Goal: Use online tool/utility: Utilize a website feature to perform a specific function

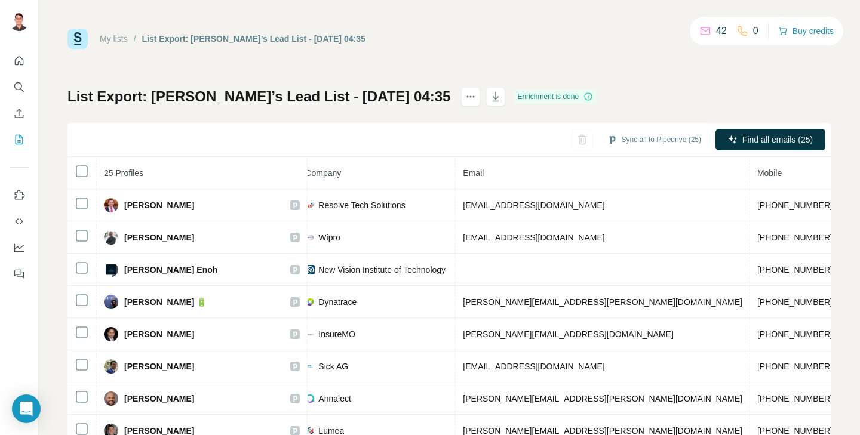
click at [108, 38] on link "My lists" at bounding box center [114, 39] width 28 height 10
click at [108, 38] on div "My lists / List Export: [PERSON_NAME]’s Lead List - [DATE] 04:35 42 0 Buy credi…" at bounding box center [449, 39] width 764 height 20
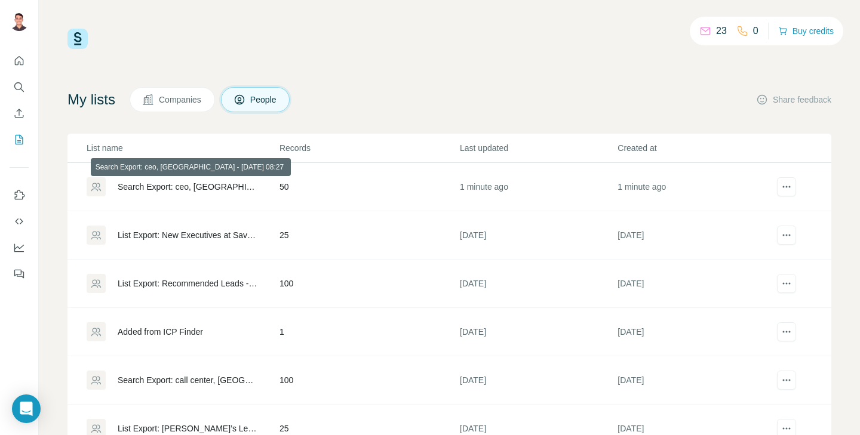
click at [196, 188] on div "Search Export: ceo, [GEOGRAPHIC_DATA] - [DATE] 08:27" at bounding box center [189, 187] width 142 height 12
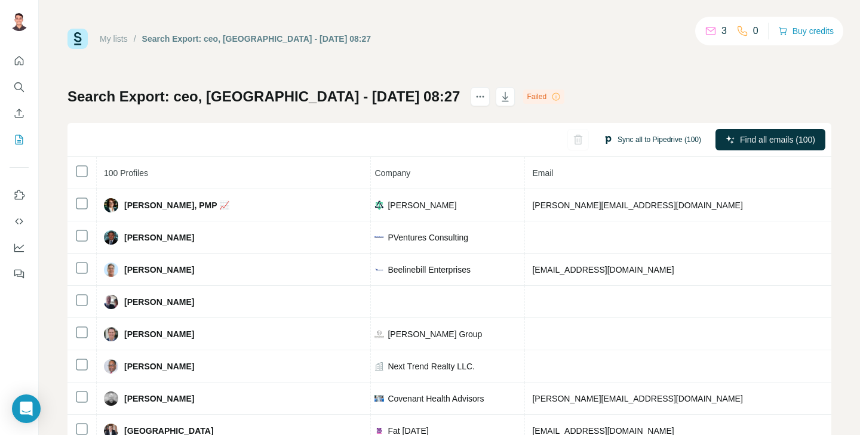
click at [645, 143] on button "Sync all to Pipedrive (100)" at bounding box center [652, 140] width 115 height 18
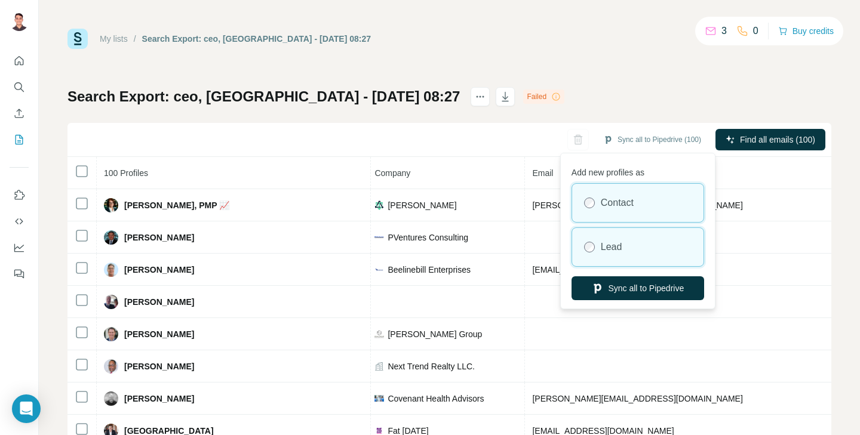
click at [617, 254] on label "Lead" at bounding box center [611, 247] width 21 height 14
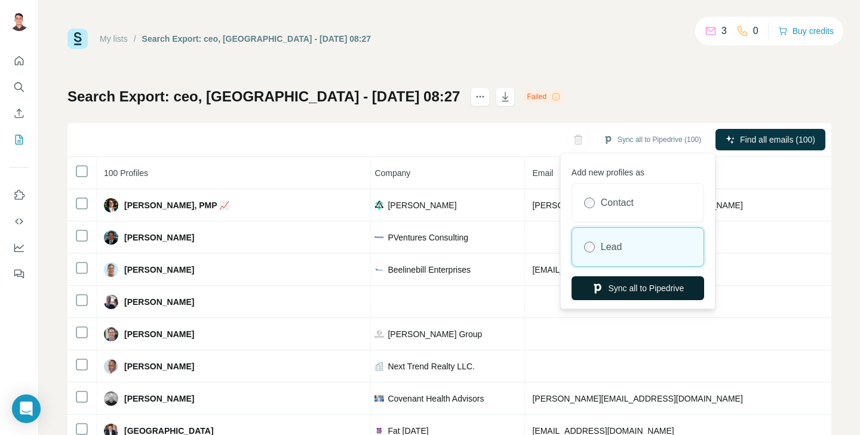
click at [639, 291] on button "Sync all to Pipedrive" at bounding box center [637, 288] width 133 height 24
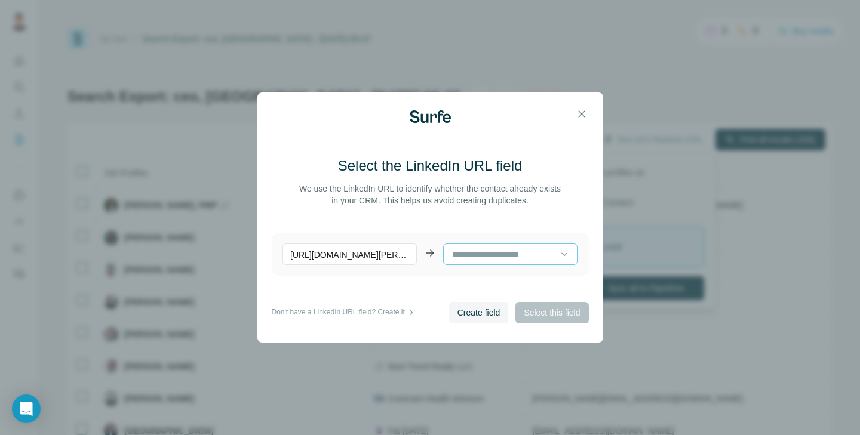
click at [505, 260] on input at bounding box center [505, 254] width 109 height 13
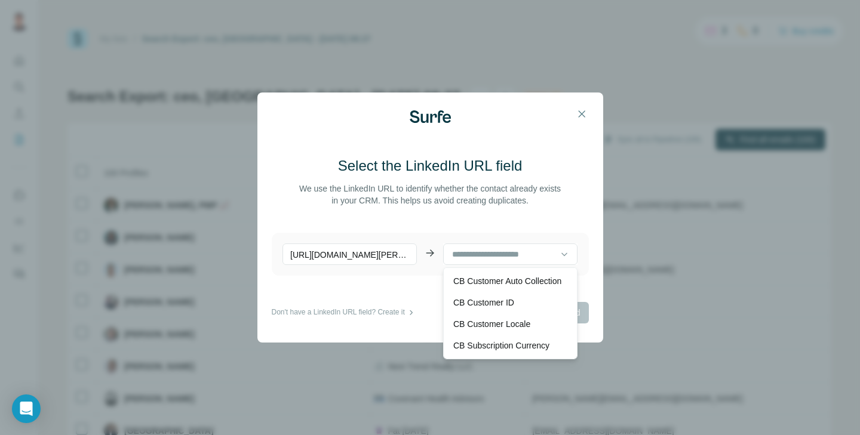
click at [383, 281] on main "Select the LinkedIn URL field We use the LinkedIn URL to identify whether the c…" at bounding box center [430, 229] width 317 height 146
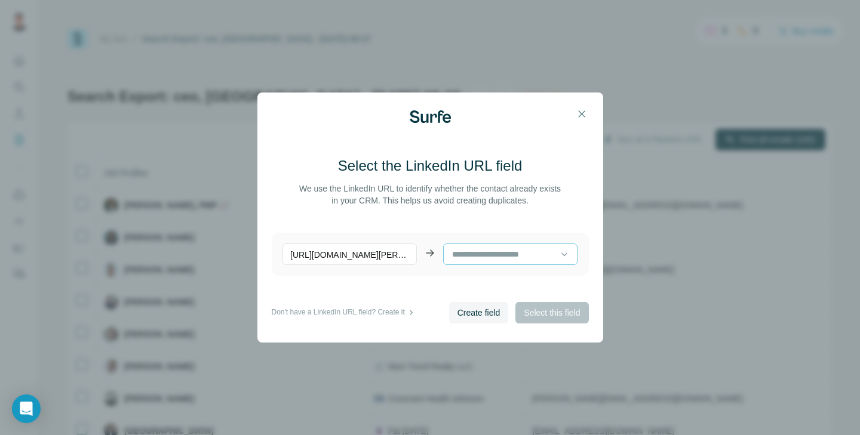
click at [527, 251] on input at bounding box center [505, 254] width 109 height 13
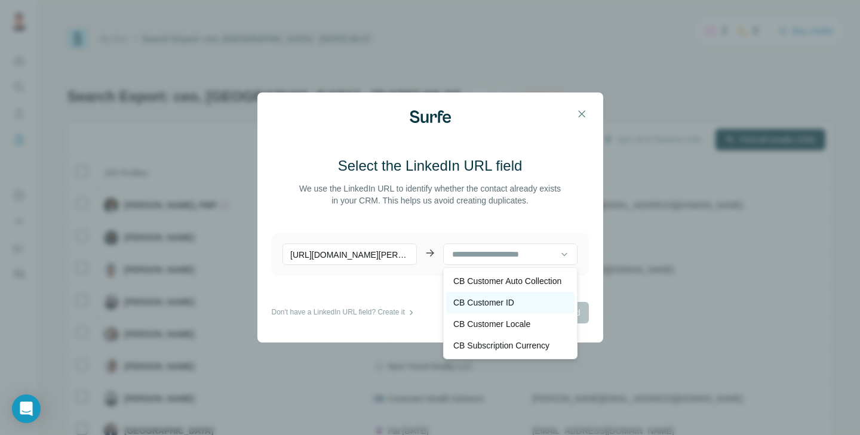
click at [502, 302] on p "CB Customer ID" at bounding box center [483, 303] width 61 height 12
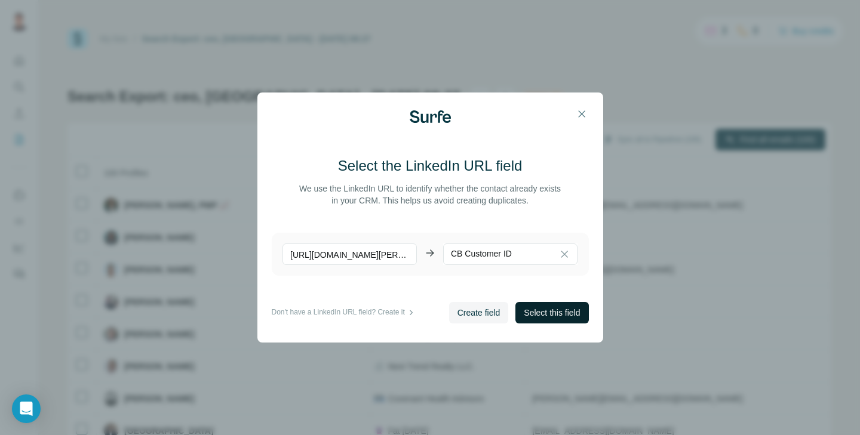
click at [545, 316] on span "Select this field" at bounding box center [552, 313] width 56 height 12
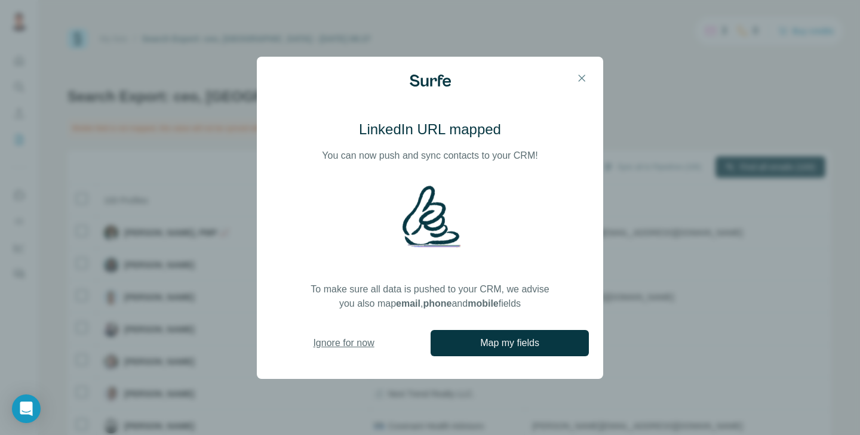
click at [364, 343] on span "Ignore for now" at bounding box center [343, 343] width 61 height 14
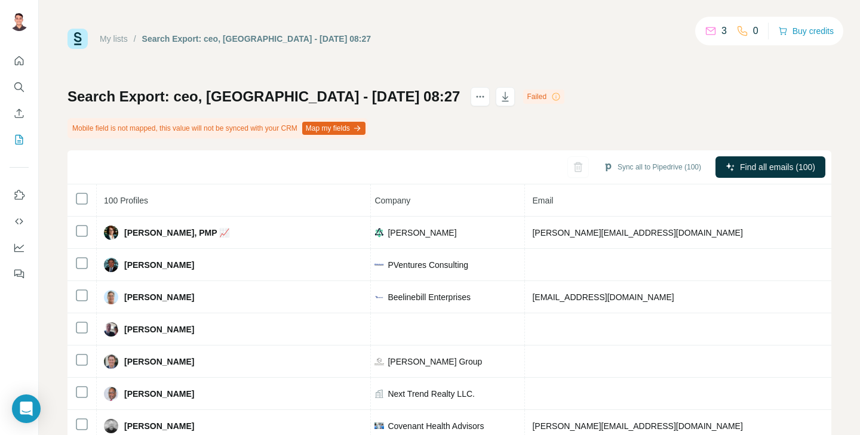
click at [354, 130] on button "Map my fields" at bounding box center [333, 128] width 63 height 13
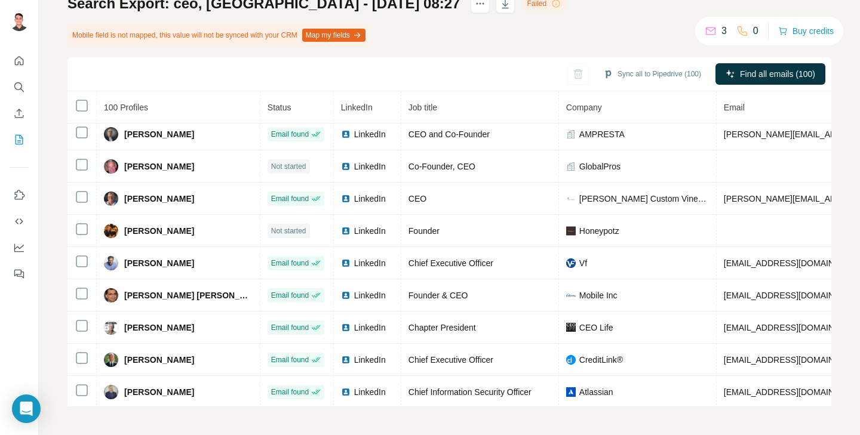
scroll to position [684, 0]
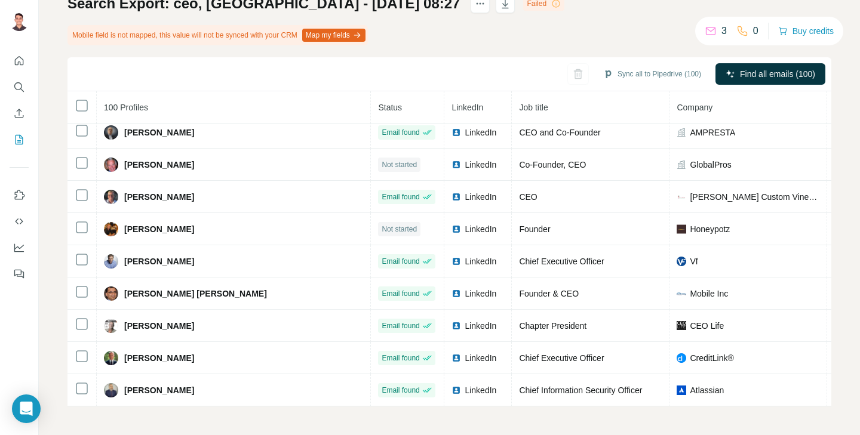
click at [378, 103] on span "Status" at bounding box center [390, 108] width 24 height 10
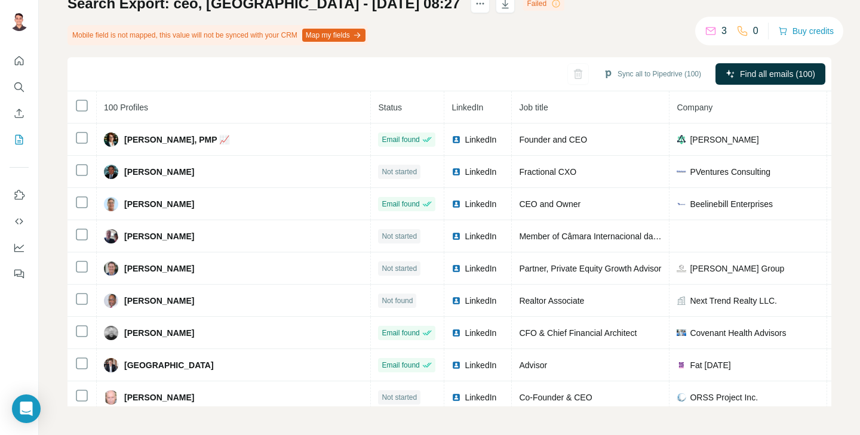
scroll to position [0, 0]
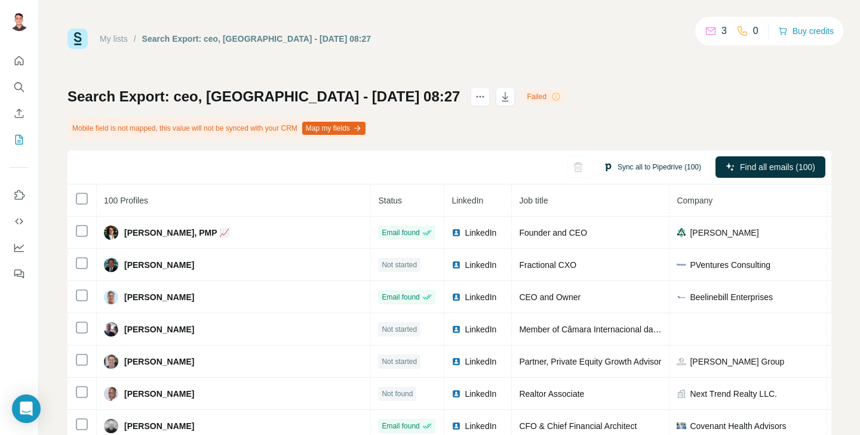
click at [644, 168] on button "Sync all to Pipedrive (100)" at bounding box center [652, 167] width 115 height 18
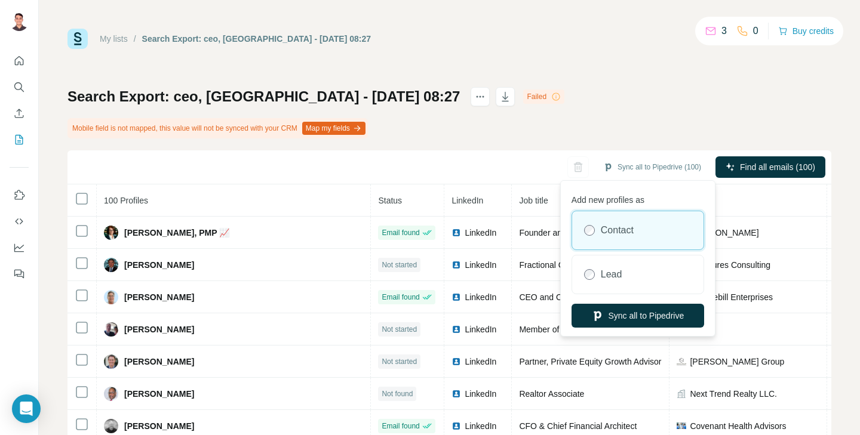
click at [622, 119] on div "Search Export: ceo, United States - 03/09/2025 08:27 Failed Mobile field is not…" at bounding box center [449, 293] width 764 height 413
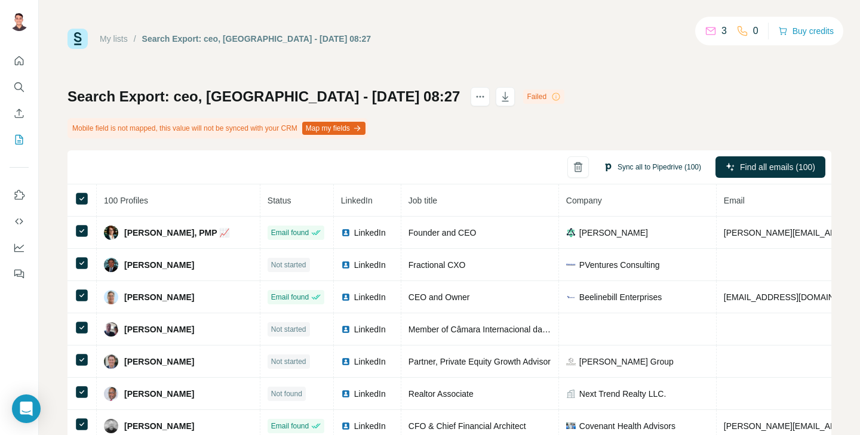
click at [667, 170] on button "Sync all to Pipedrive (100)" at bounding box center [652, 167] width 115 height 18
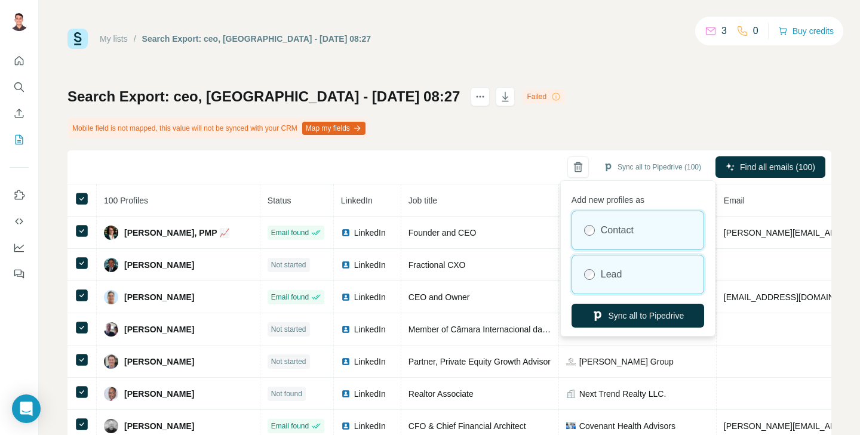
click at [605, 276] on label "Lead" at bounding box center [611, 274] width 21 height 14
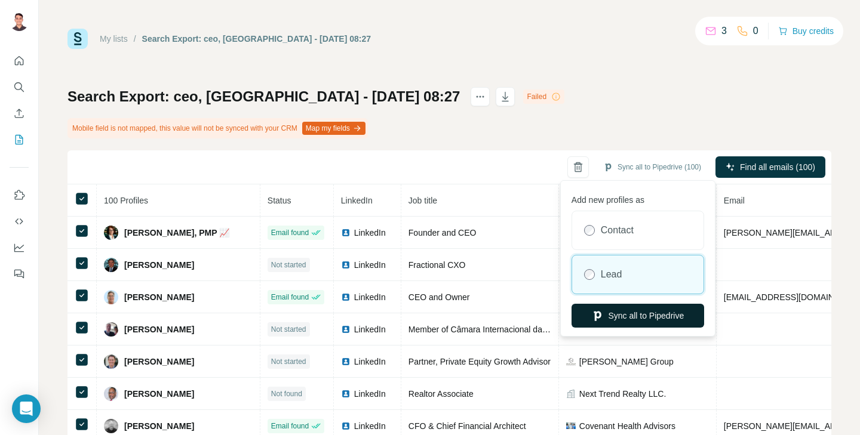
click at [610, 324] on button "Sync all to Pipedrive" at bounding box center [637, 316] width 133 height 24
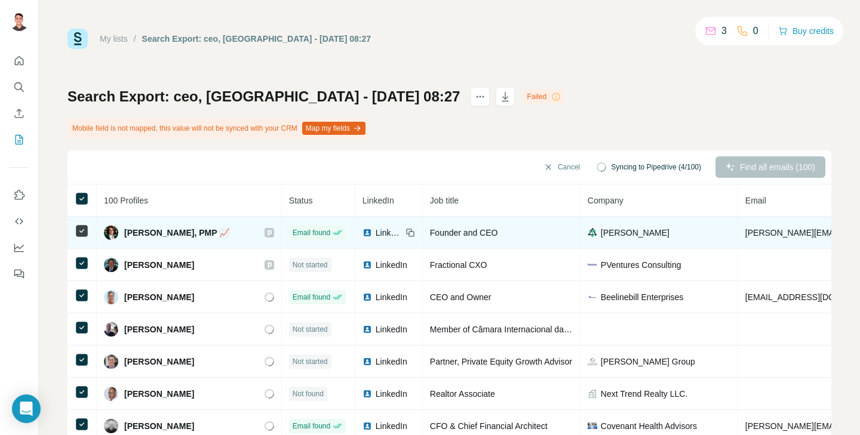
click at [266, 235] on icon at bounding box center [269, 233] width 7 height 10
